Goal: Task Accomplishment & Management: Use online tool/utility

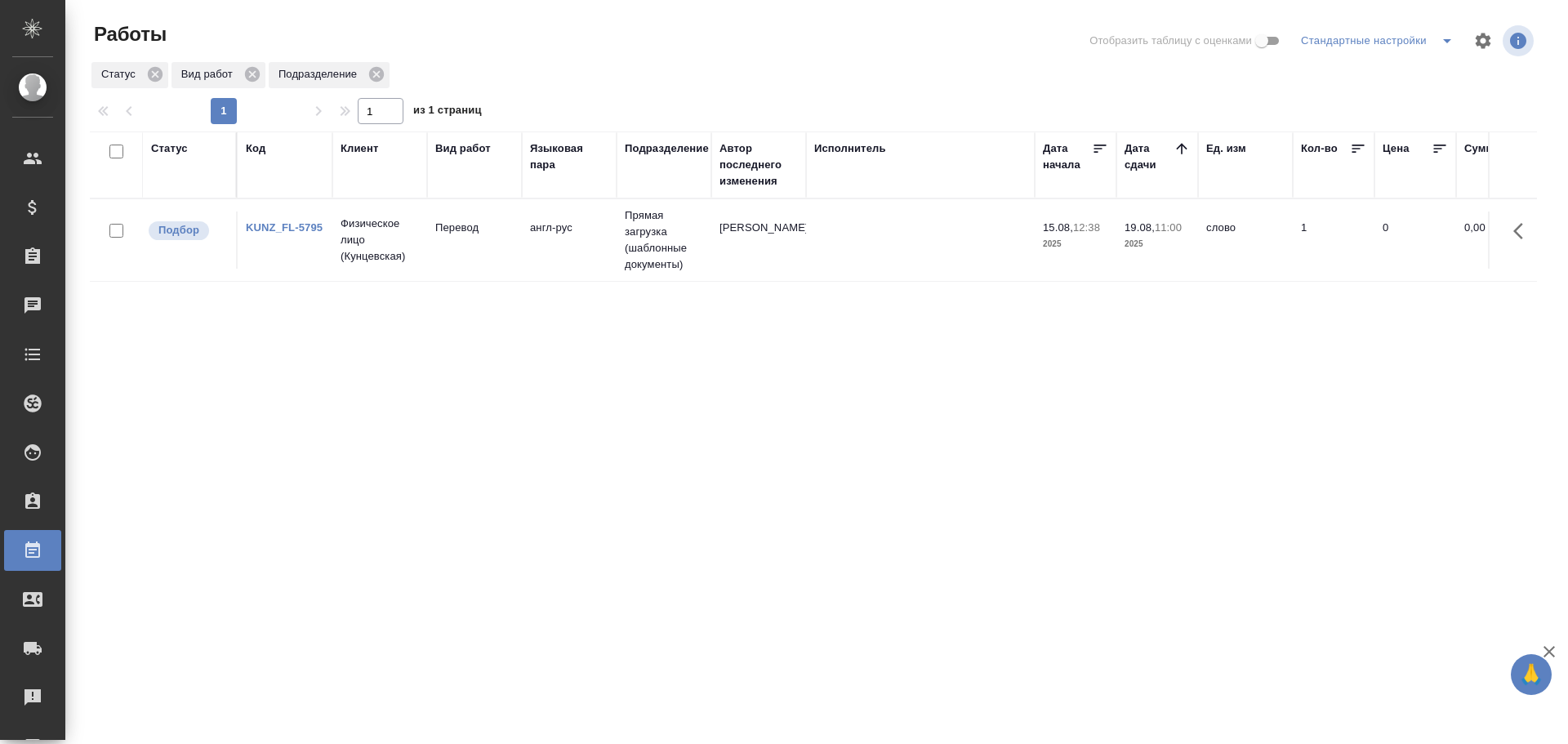
click at [442, 240] on td "Перевод" at bounding box center [474, 240] width 94 height 57
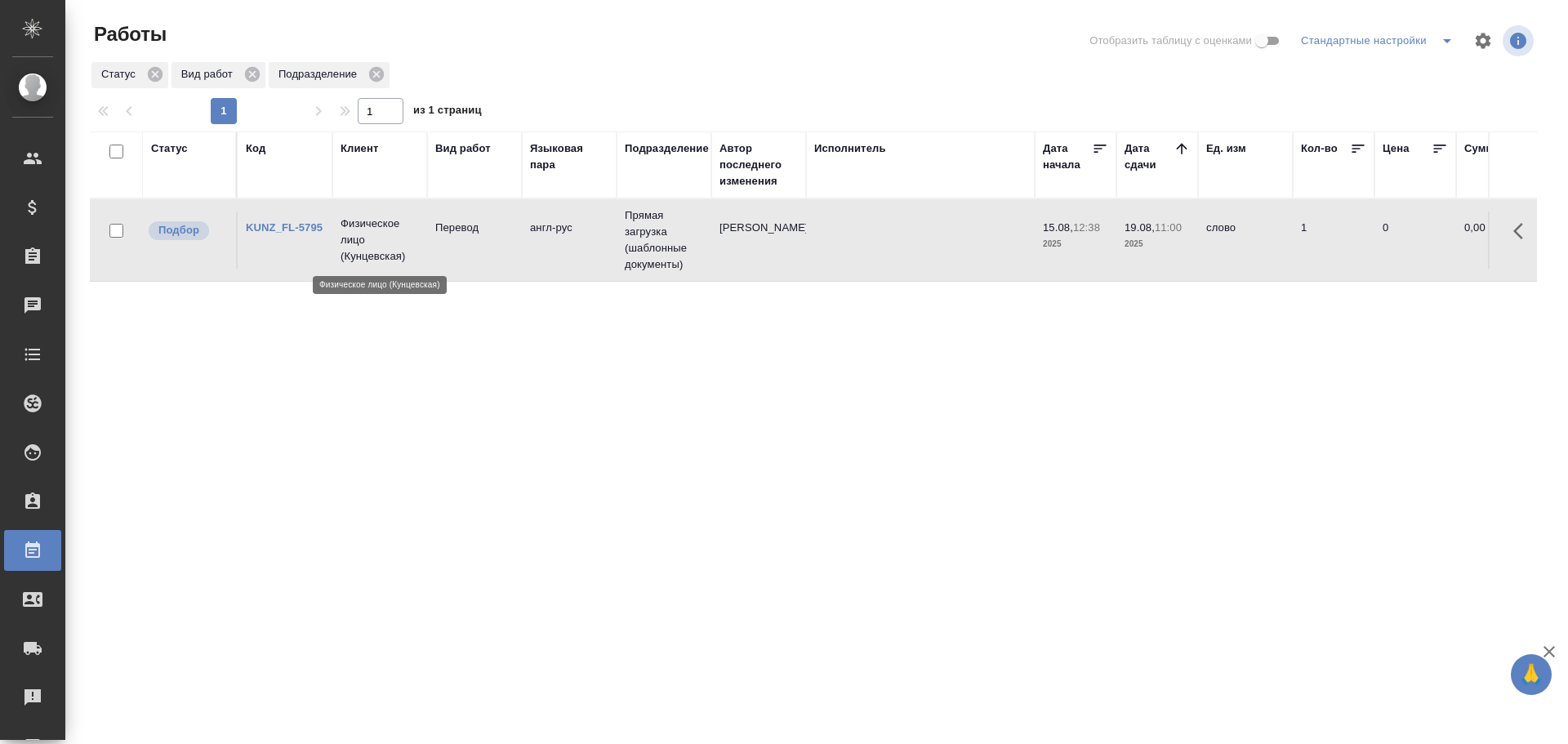
click at [395, 256] on p "Физическое лицо (Кунцевская)" at bounding box center [379, 240] width 78 height 49
click at [504, 267] on td "Перевод" at bounding box center [474, 240] width 94 height 57
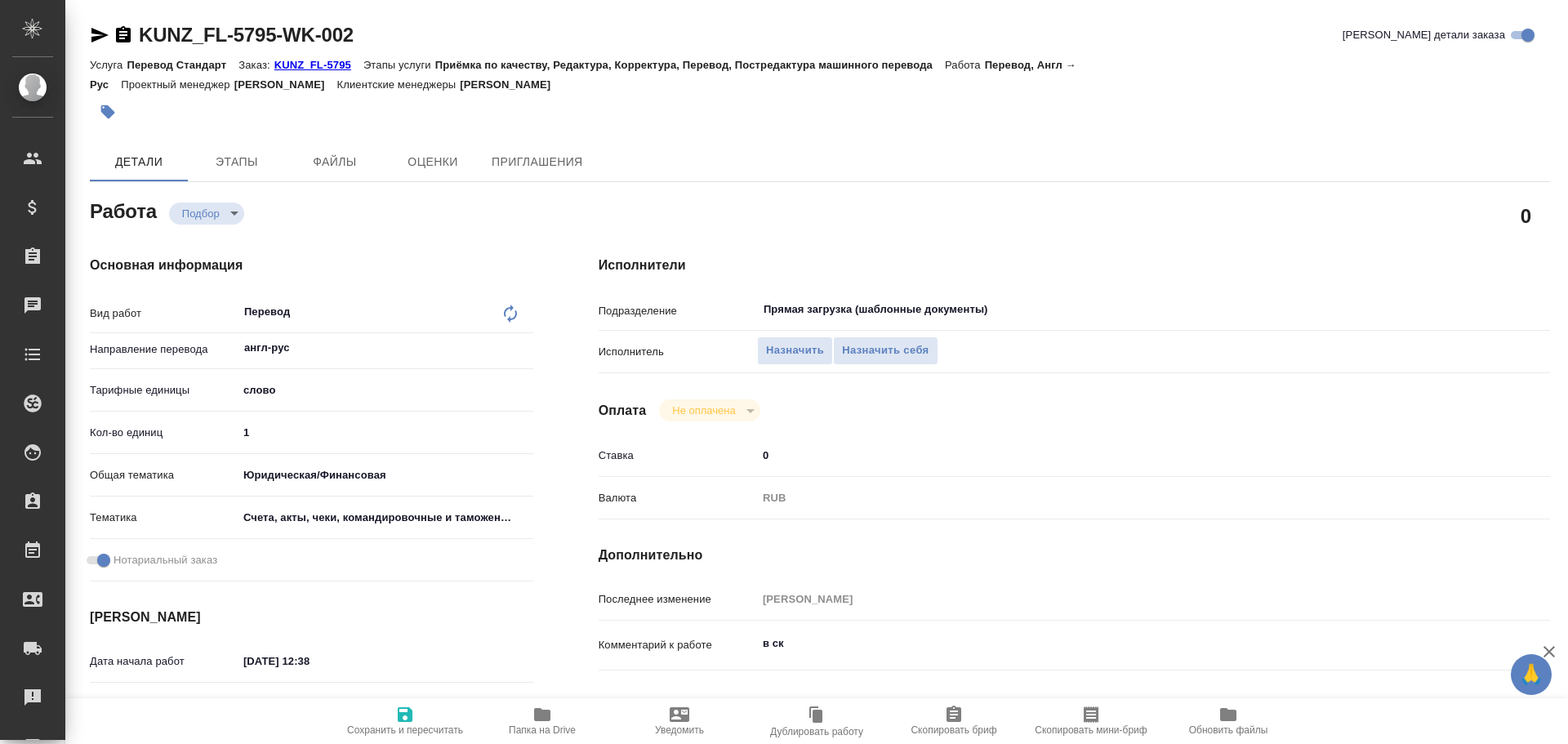
type textarea "x"
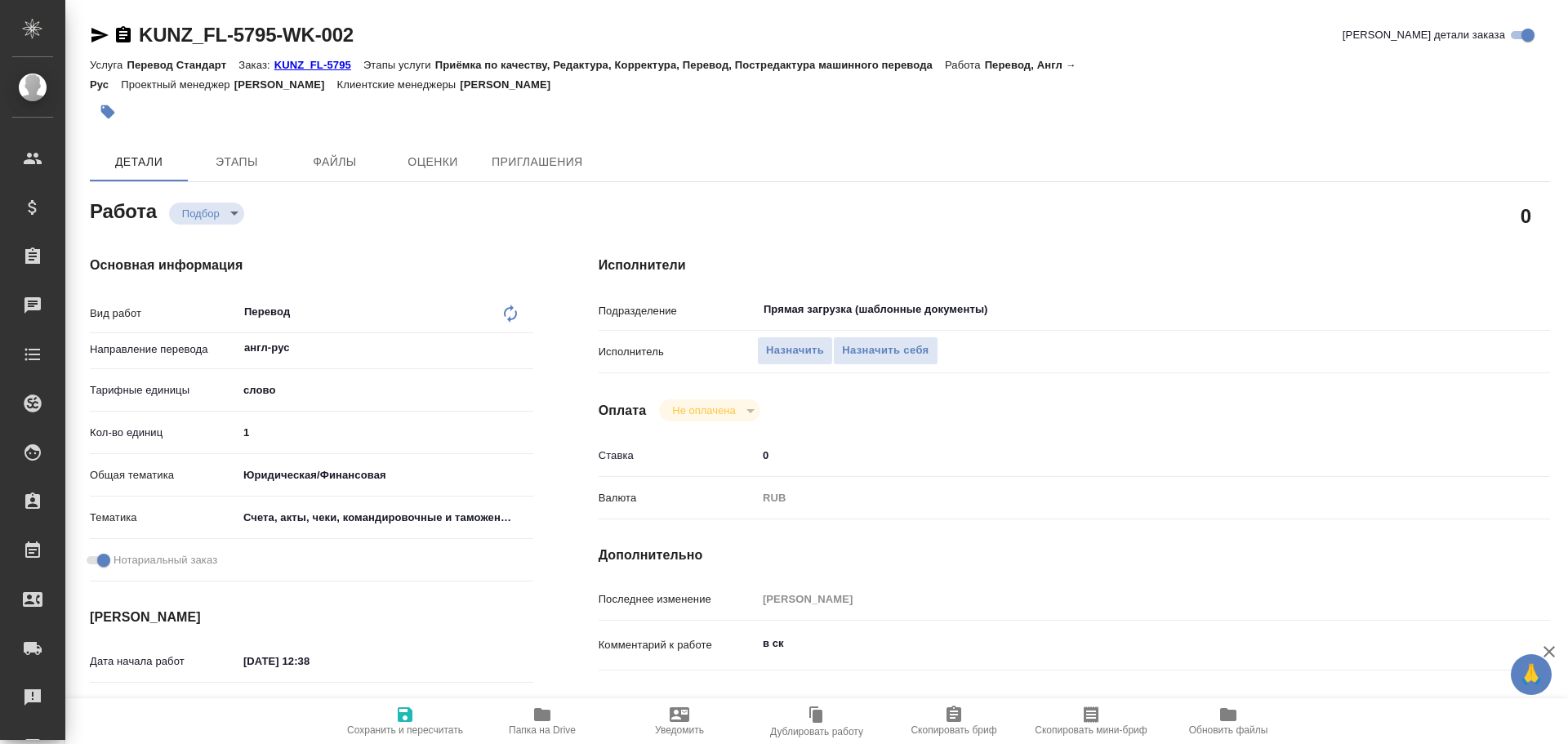
type textarea "x"
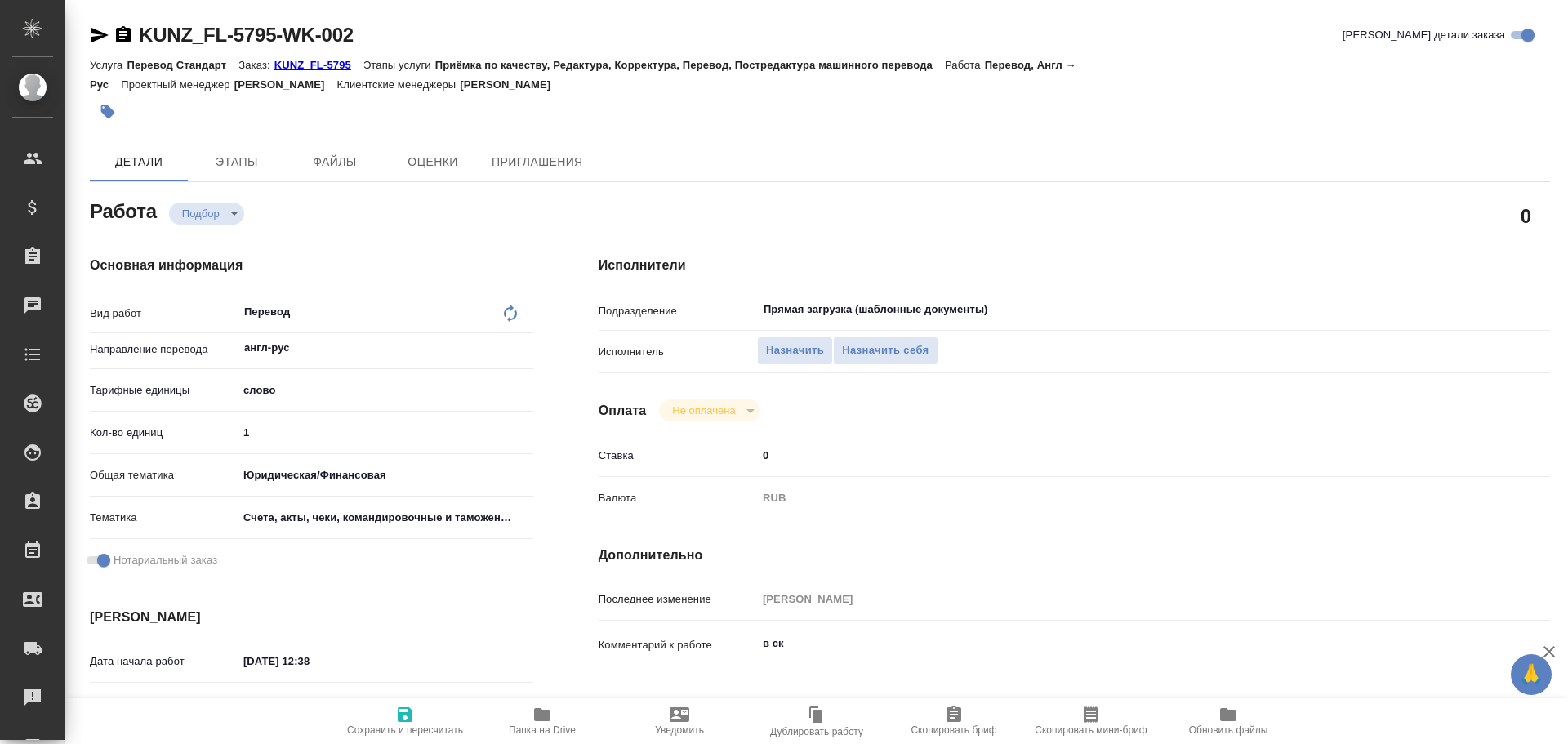
type textarea "x"
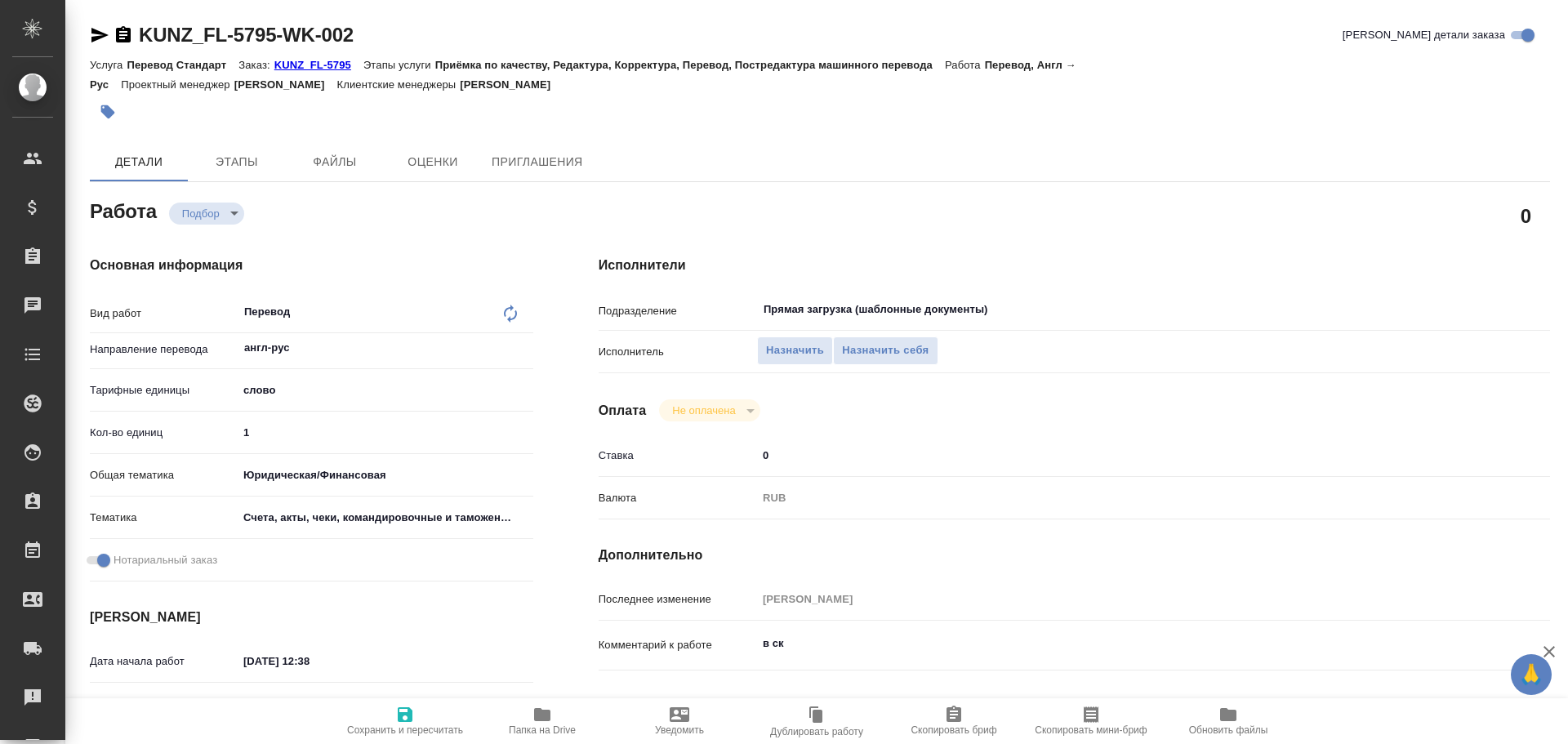
type textarea "x"
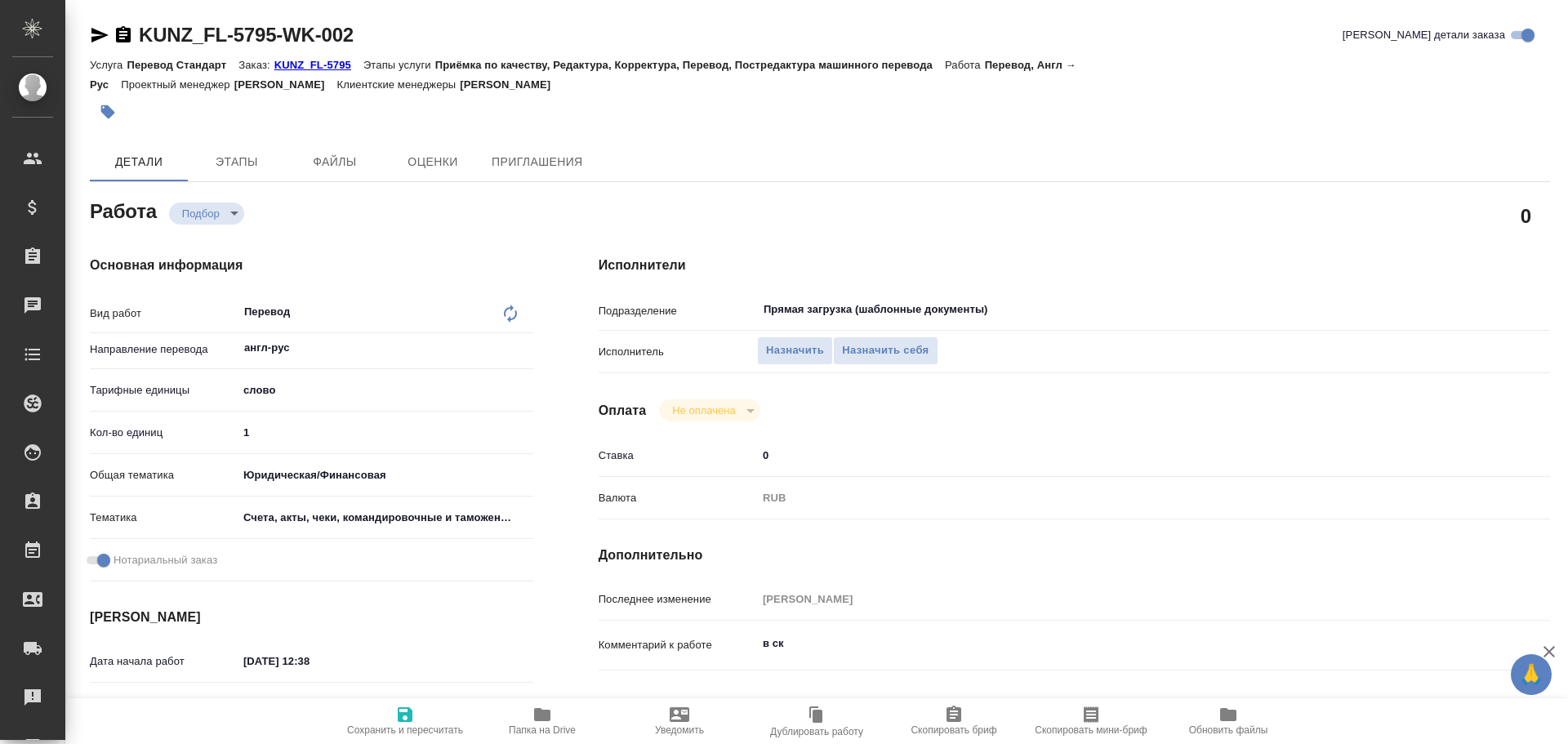
type textarea "x"
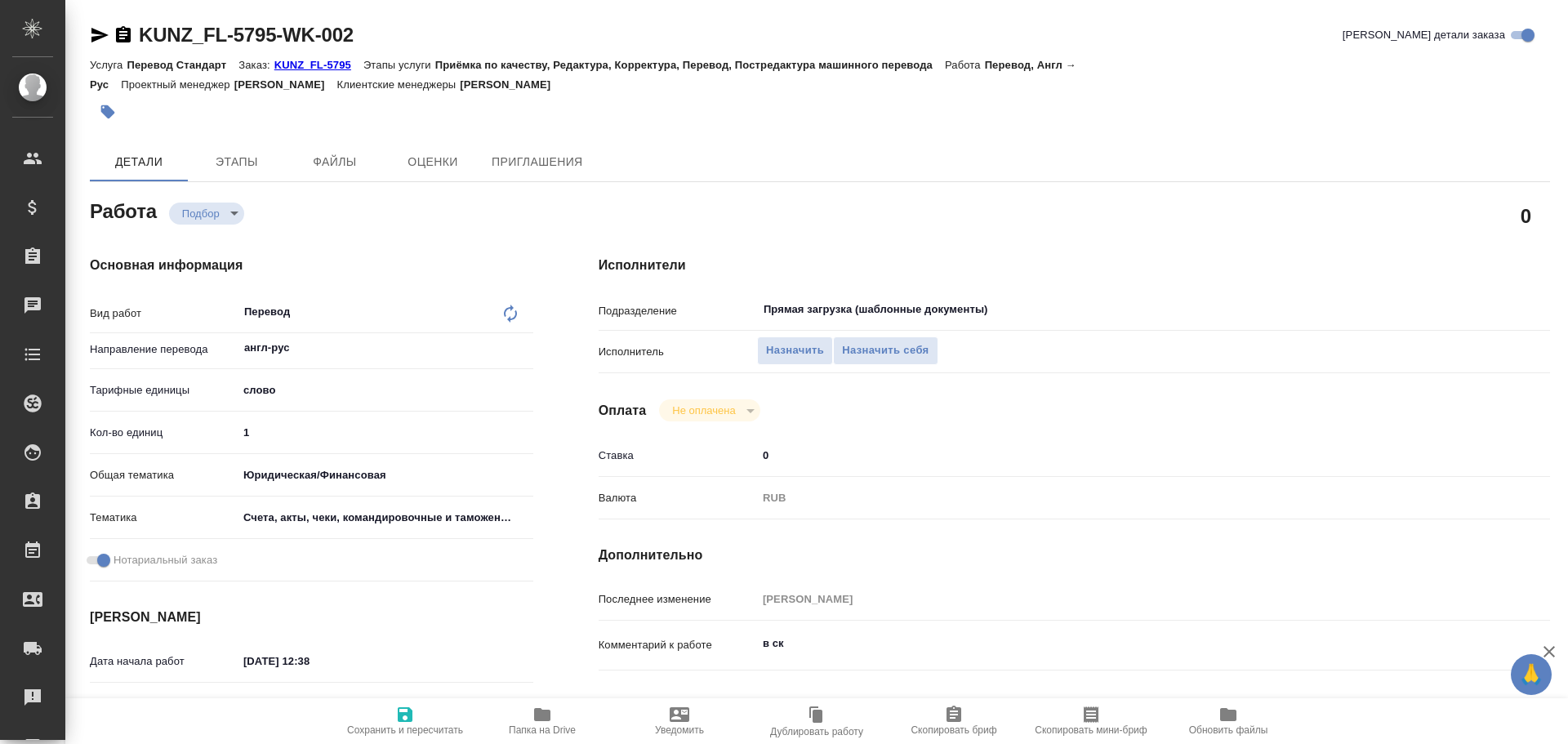
type textarea "x"
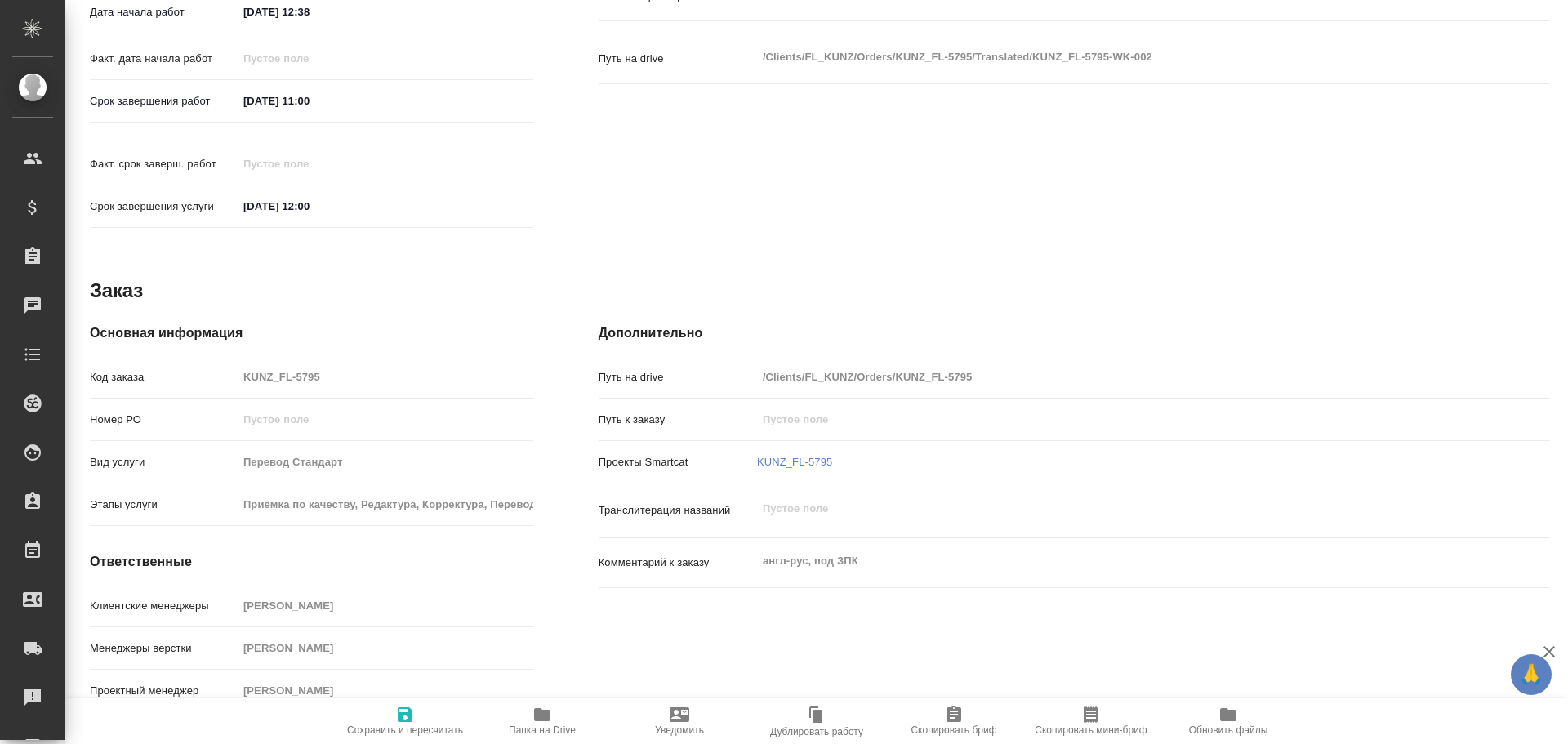
type textarea "x"
